Goal: Transaction & Acquisition: Download file/media

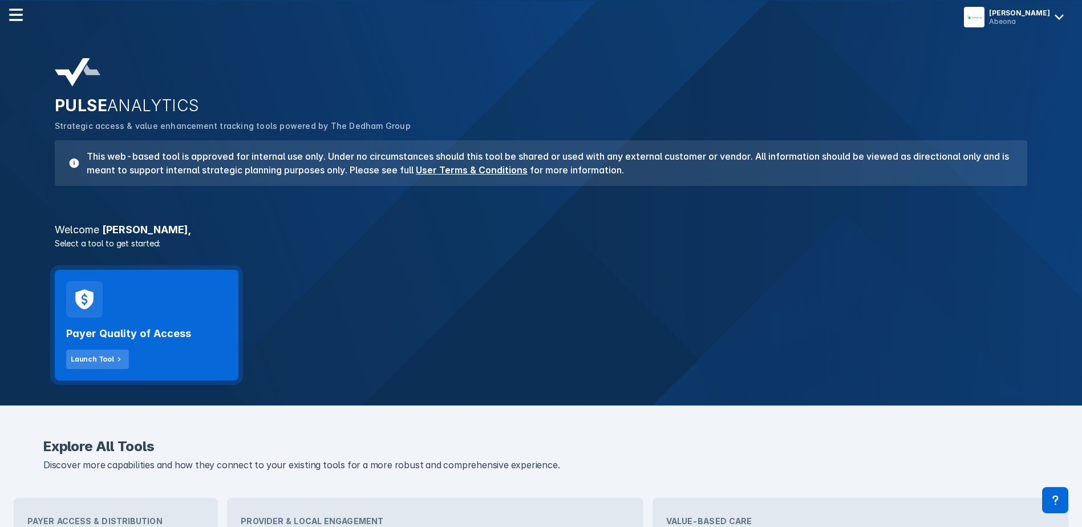
click at [105, 358] on div "Launch Tool" at bounding box center [92, 359] width 43 height 10
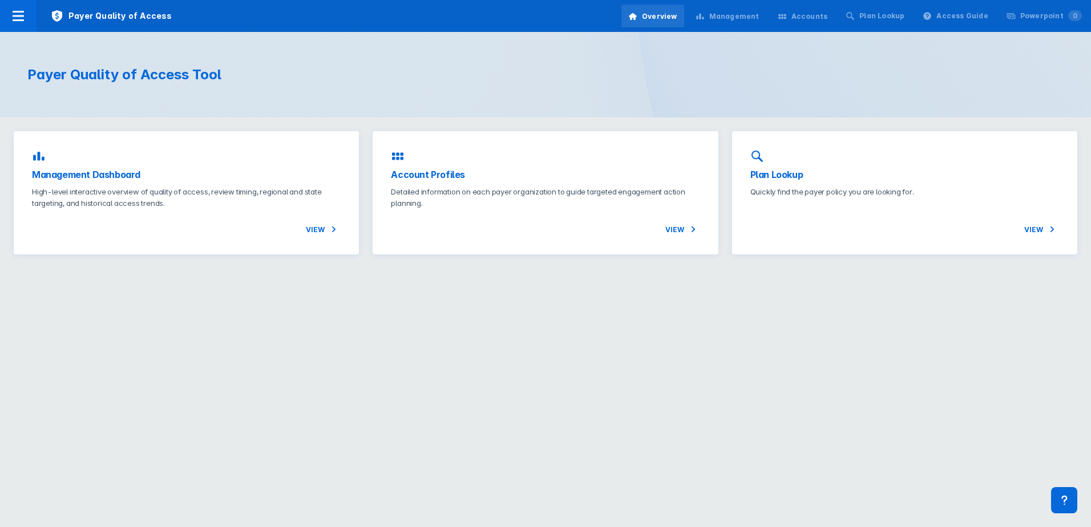
click at [345, 268] on html "Payer Quality of Access Overview Management Accounts Plan Lookup Access Guide P…" at bounding box center [545, 134] width 1091 height 268
drag, startPoint x: 91, startPoint y: 173, endPoint x: 118, endPoint y: 187, distance: 30.1
click at [91, 173] on h3 "Management Dashboard" at bounding box center [186, 175] width 309 height 14
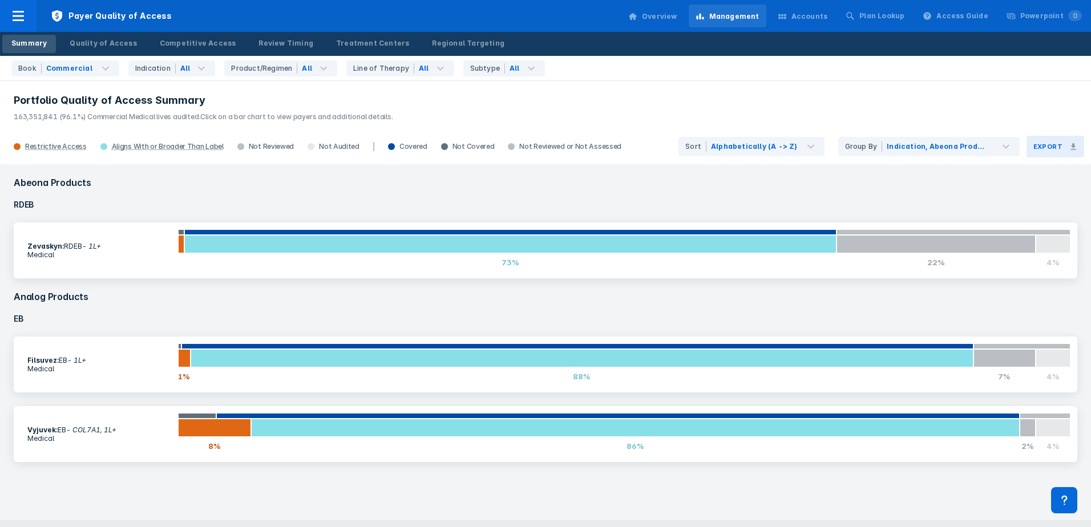
click at [1070, 148] on icon at bounding box center [1073, 147] width 8 height 8
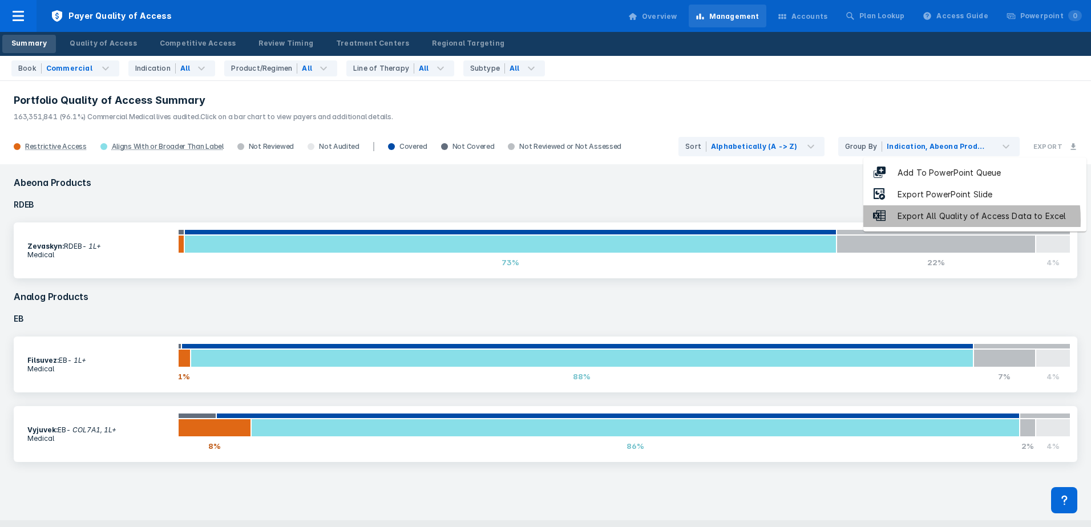
click at [934, 220] on div "Export All Quality of Access Data to Excel" at bounding box center [981, 216] width 191 height 13
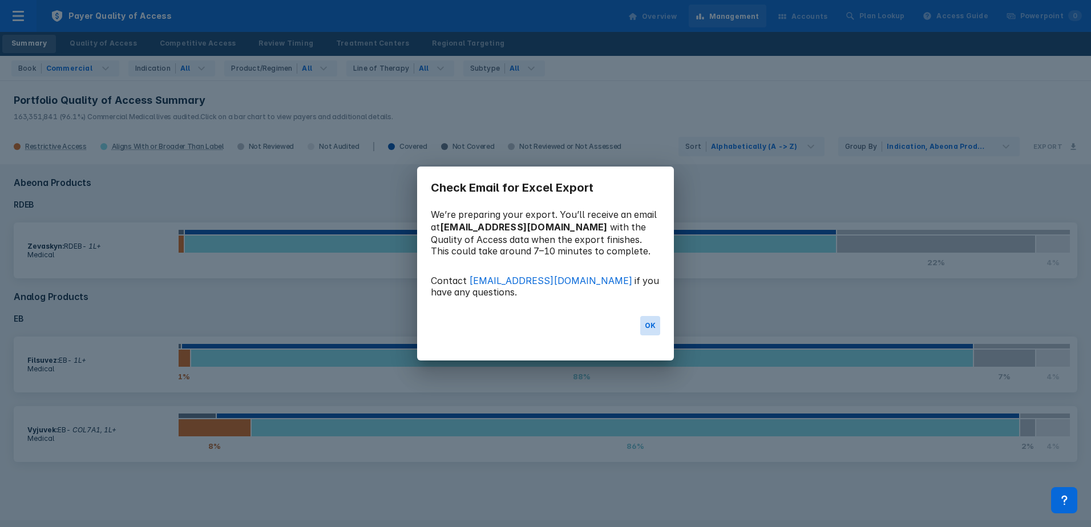
click at [646, 327] on button "OK" at bounding box center [650, 325] width 20 height 19
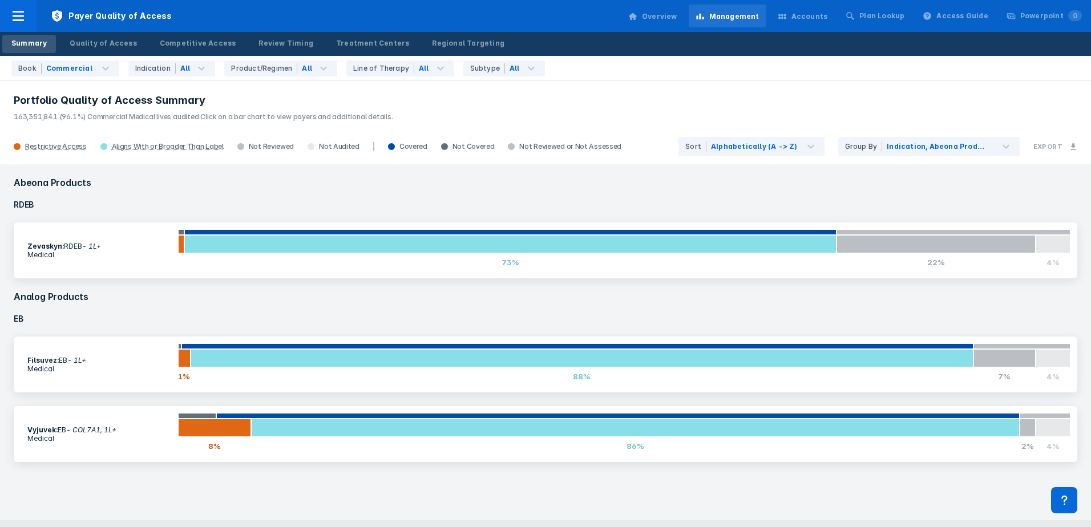
drag, startPoint x: 564, startPoint y: 103, endPoint x: 577, endPoint y: 105, distance: 12.7
click at [564, 103] on h3 "Portfolio Quality of Access Summary" at bounding box center [546, 101] width 1064 height 14
click at [1078, 150] on button "Export" at bounding box center [1055, 147] width 58 height 22
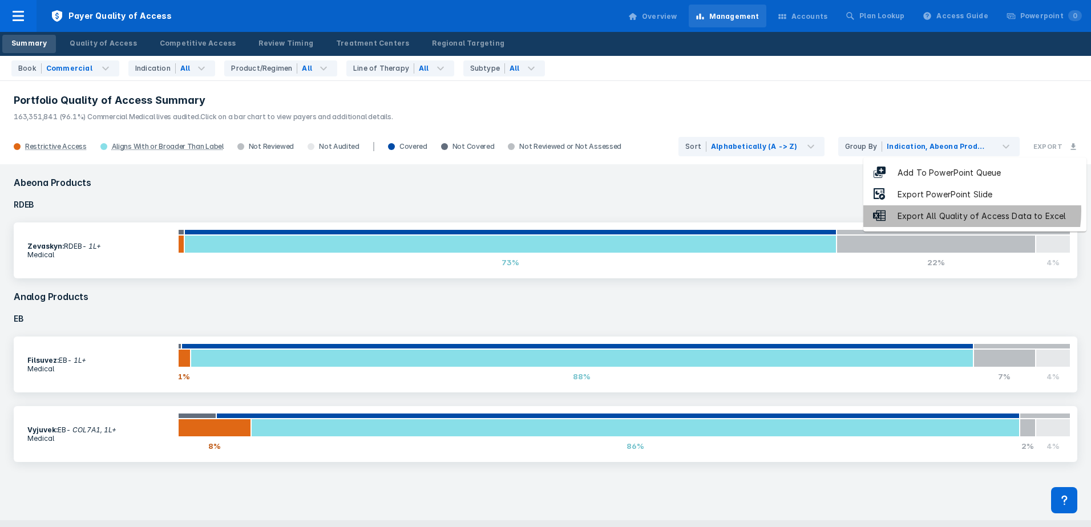
click at [964, 211] on div "Export All Quality of Access Data to Excel" at bounding box center [981, 216] width 191 height 13
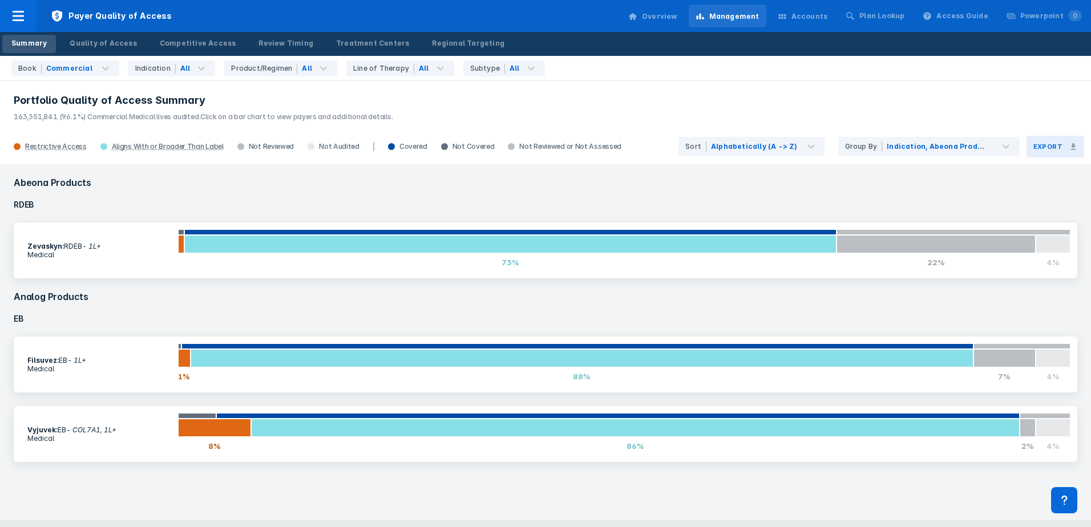
click at [1074, 148] on icon at bounding box center [1073, 147] width 8 height 8
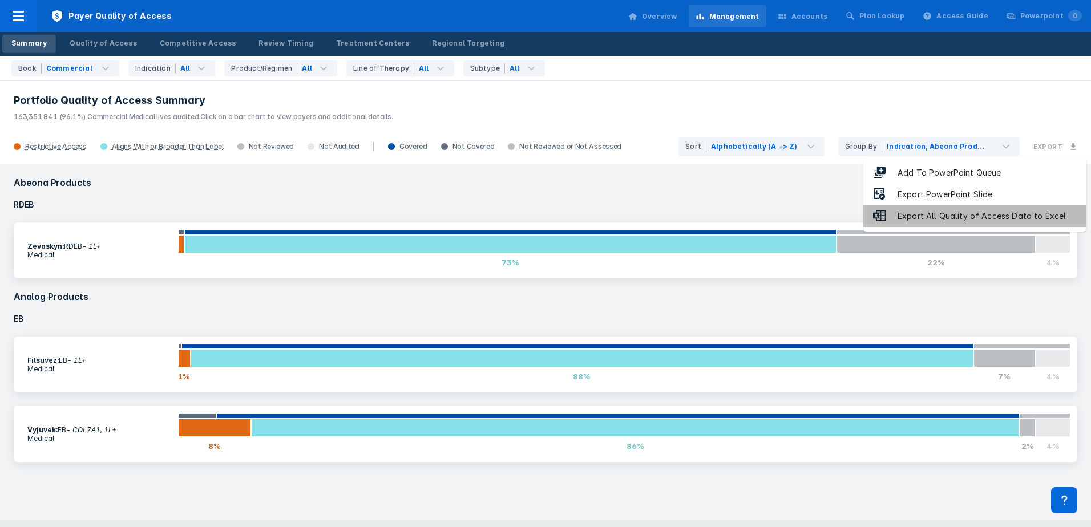
click at [979, 215] on div "Export All Quality of Access Data to Excel" at bounding box center [981, 216] width 191 height 13
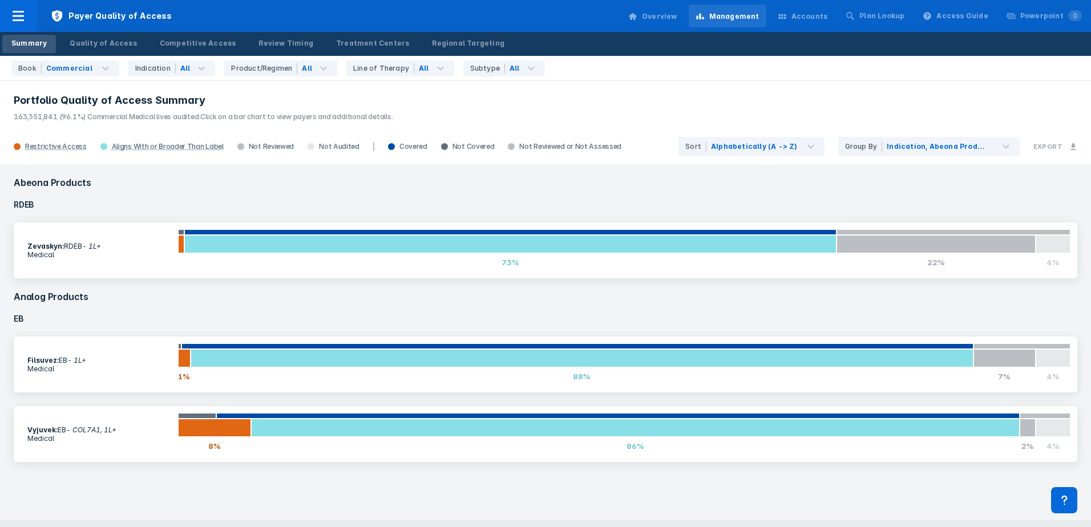
click at [664, 512] on div "Abeona Products RDEB Zevaskyn : RDEB - 1L+ Medical 1% 73% 22% 4% Analog Product…" at bounding box center [545, 342] width 1091 height 356
